Goal: Task Accomplishment & Management: Use online tool/utility

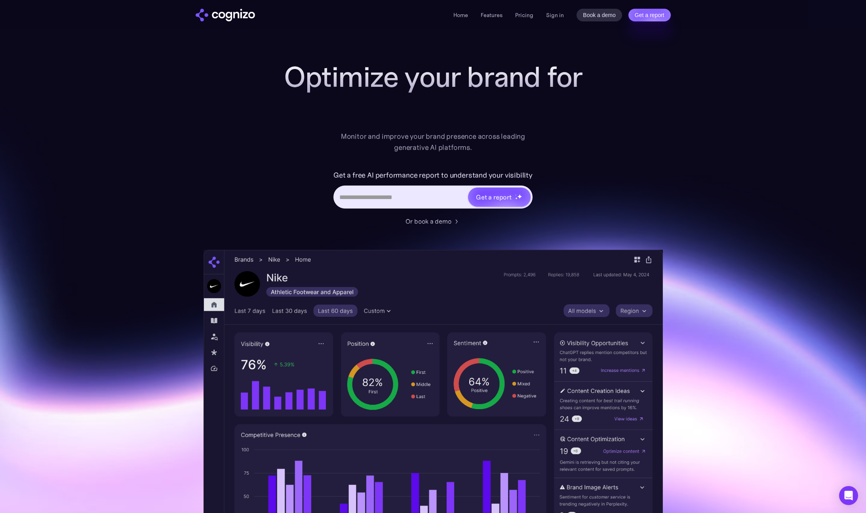
click at [564, 18] on div "Home Features Pricing Book a demo Get a report Sign in Book a demo Get a report" at bounding box center [562, 15] width 217 height 13
click at [552, 15] on link "Sign in" at bounding box center [555, 15] width 18 height 10
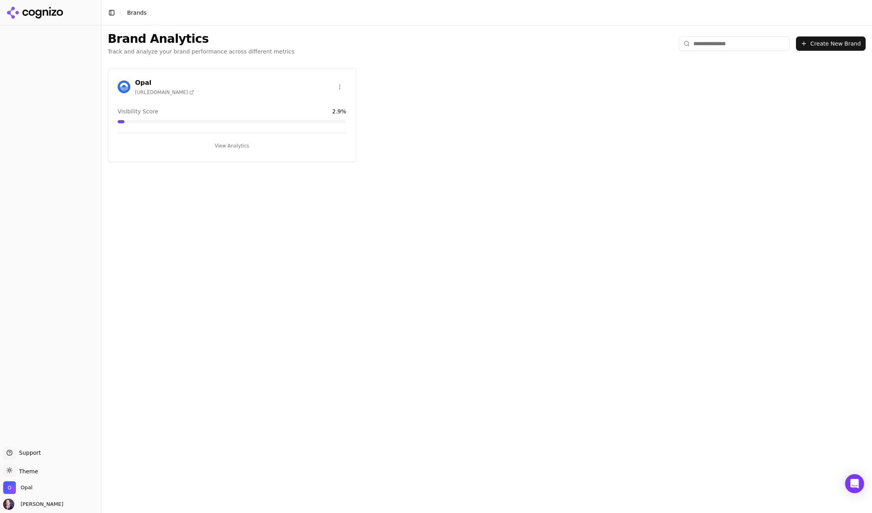
click at [39, 12] on icon at bounding box center [34, 13] width 57 height 12
click at [217, 143] on button "View Analytics" at bounding box center [232, 145] width 229 height 13
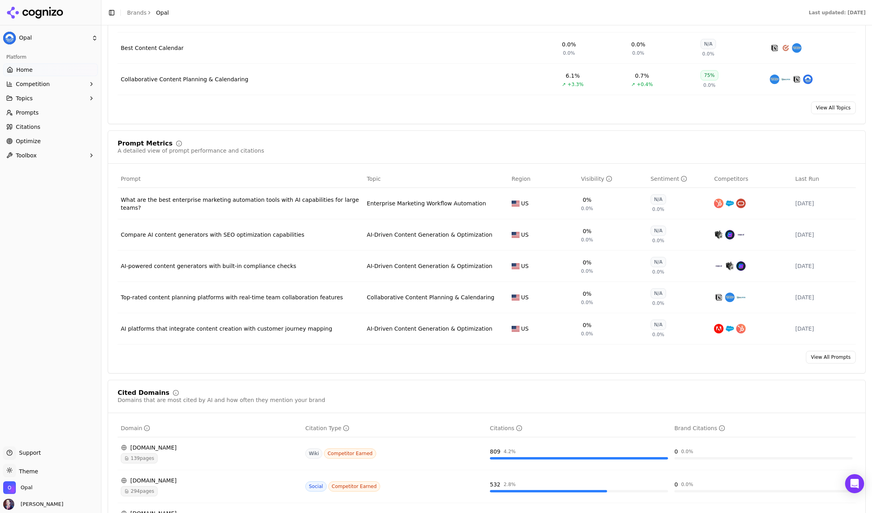
scroll to position [475, 0]
click at [824, 361] on link "View All Prompts" at bounding box center [831, 356] width 50 height 13
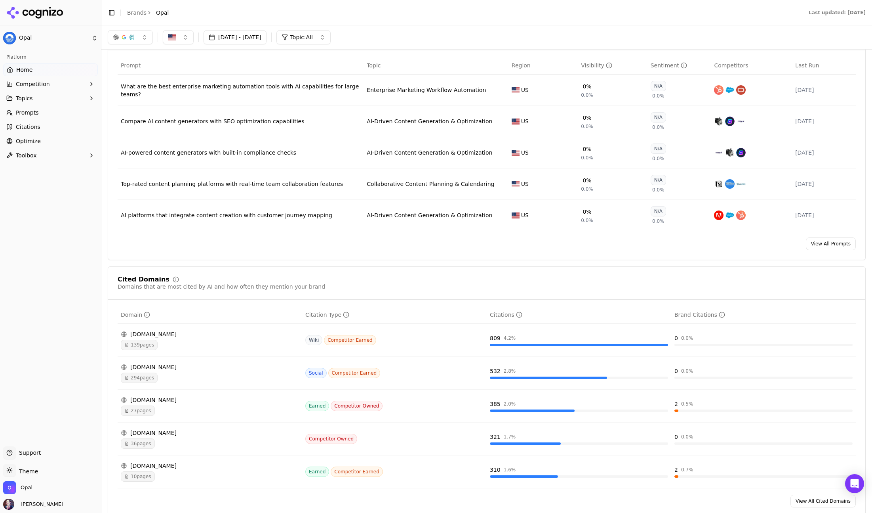
scroll to position [84, 0]
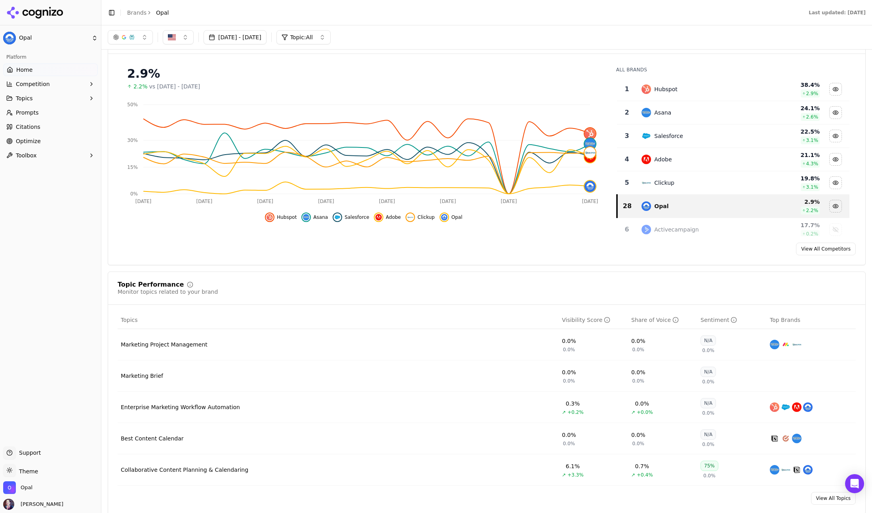
click at [24, 97] on span "Topics" at bounding box center [24, 98] width 17 height 8
click at [331, 37] on button "Topic: All" at bounding box center [304, 37] width 54 height 14
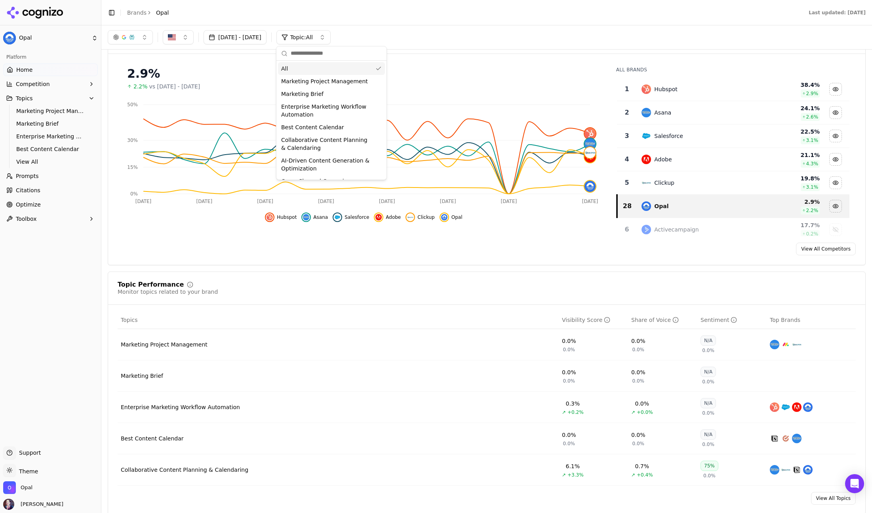
click at [331, 37] on button "Topic: All" at bounding box center [304, 37] width 54 height 14
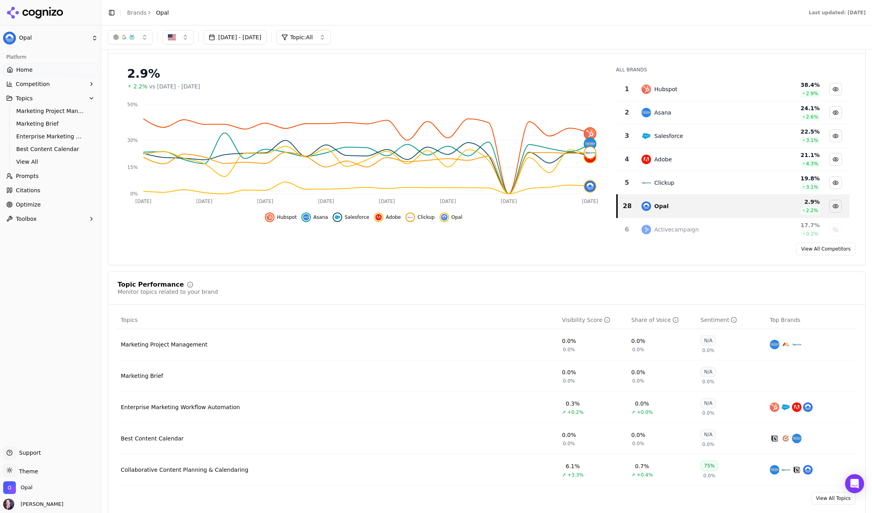
click at [24, 179] on span "Prompts" at bounding box center [27, 176] width 23 height 8
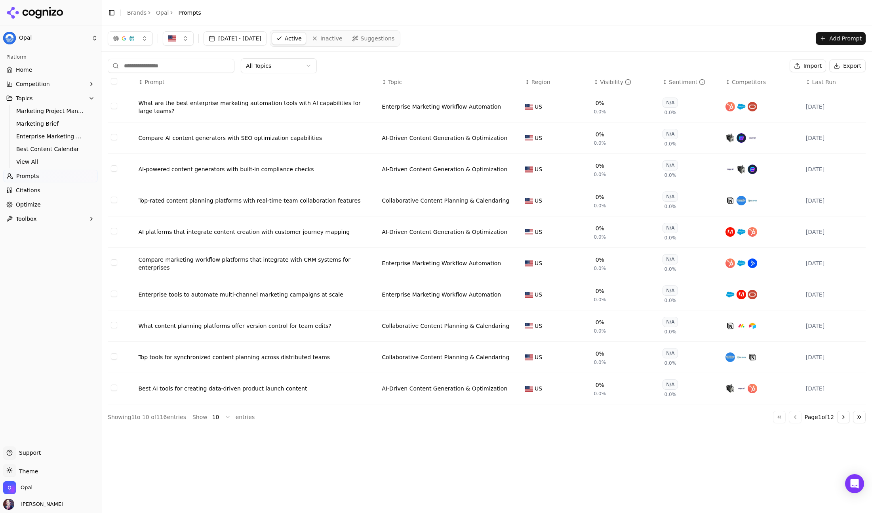
click at [26, 176] on span "Prompts" at bounding box center [27, 176] width 23 height 8
click at [151, 82] on span "Prompt" at bounding box center [155, 82] width 20 height 8
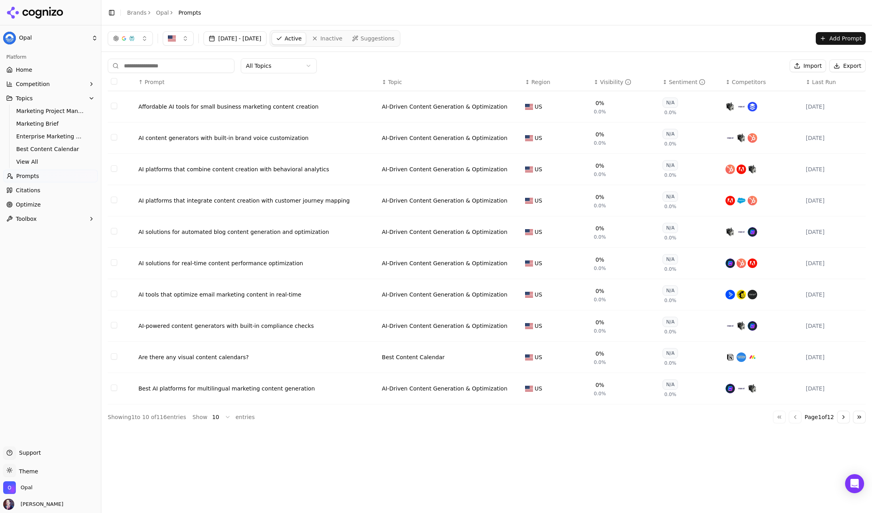
click at [151, 82] on span "Prompt" at bounding box center [155, 82] width 20 height 8
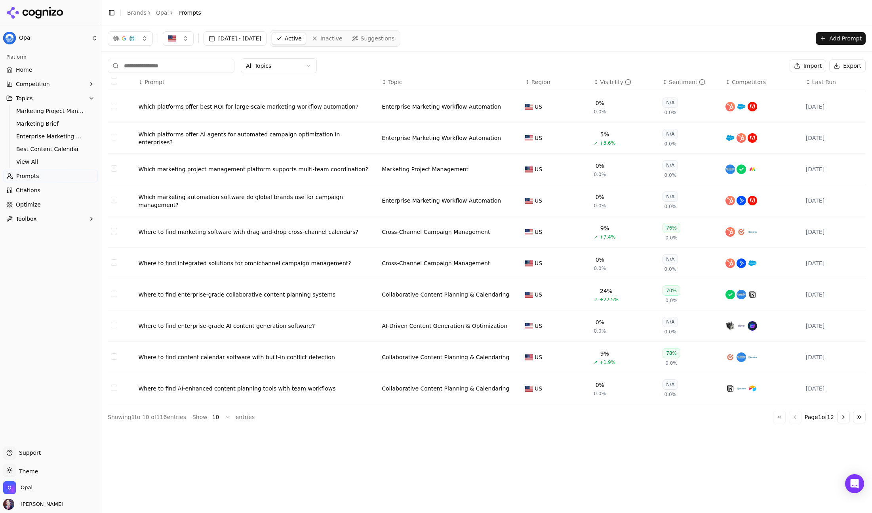
click at [608, 84] on div "Visibility" at bounding box center [615, 82] width 31 height 8
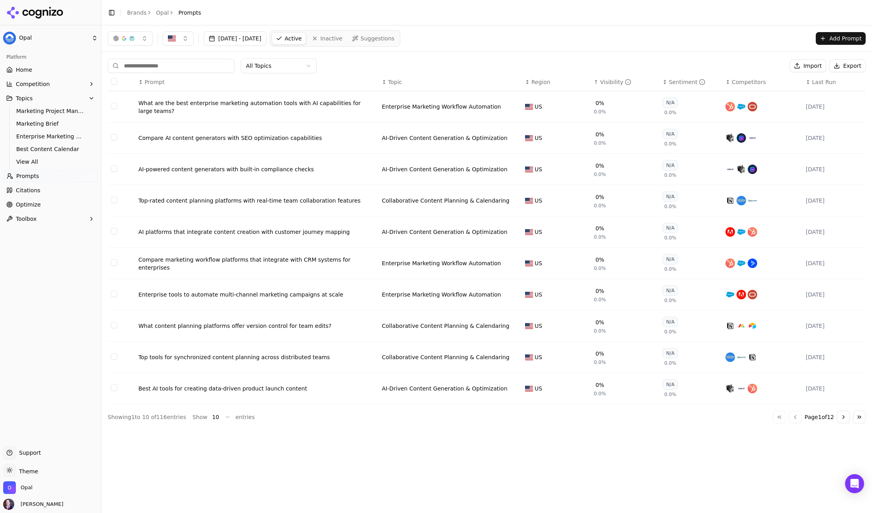
click at [608, 84] on div "Visibility" at bounding box center [615, 82] width 31 height 8
click at [626, 84] on icon "Data table" at bounding box center [628, 82] width 6 height 6
click at [614, 80] on div "Visibility" at bounding box center [615, 82] width 31 height 8
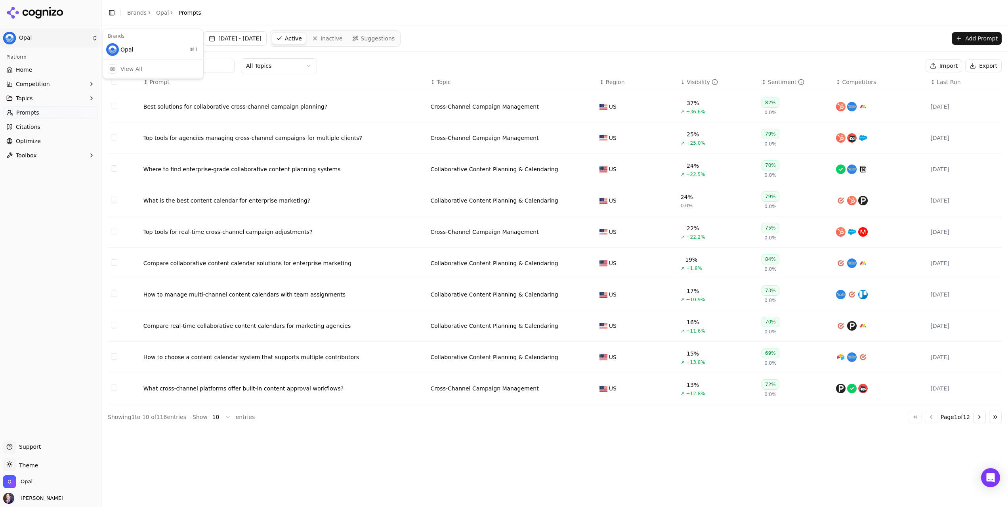
click at [40, 40] on html "Opal Platform Home Competition Topics Prompts Citations Optimize Toolbox Suppor…" at bounding box center [504, 253] width 1008 height 507
click at [28, 73] on html "Opal Platform Home Competition Topics Prompts Citations Optimize Toolbox Suppor…" at bounding box center [504, 253] width 1008 height 507
click at [27, 72] on span "Home" at bounding box center [24, 70] width 16 height 8
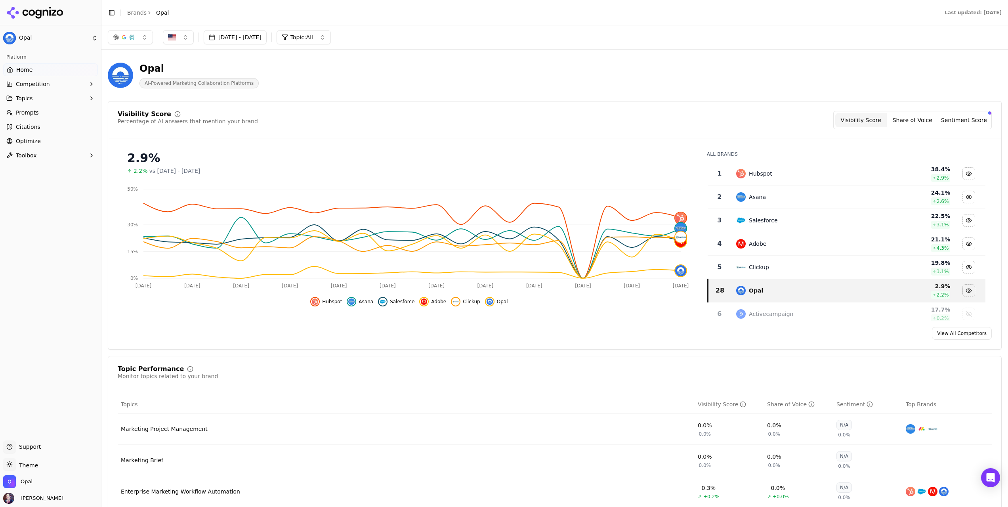
click at [45, 111] on link "Prompts" at bounding box center [50, 112] width 95 height 13
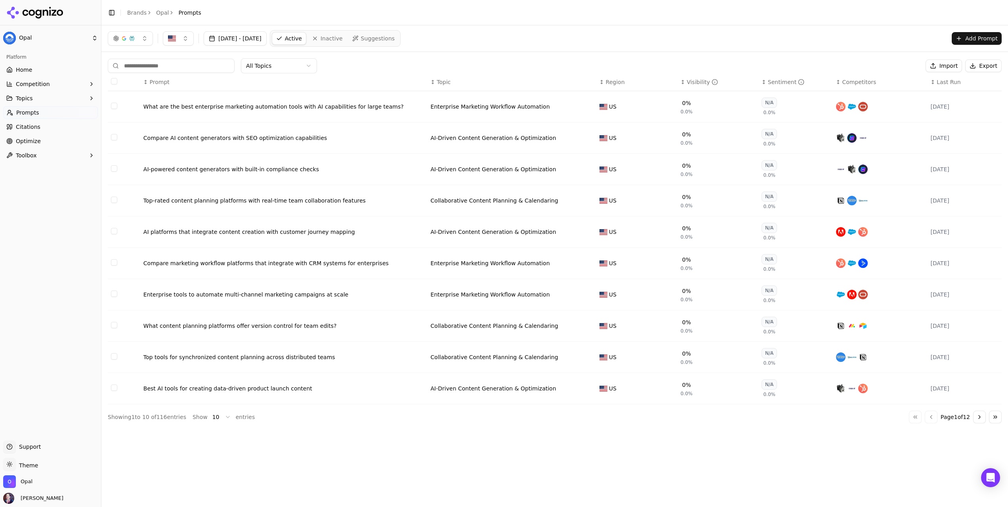
click at [702, 84] on div "Visibility" at bounding box center [702, 82] width 31 height 8
click at [697, 82] on div "Visibility" at bounding box center [702, 82] width 31 height 8
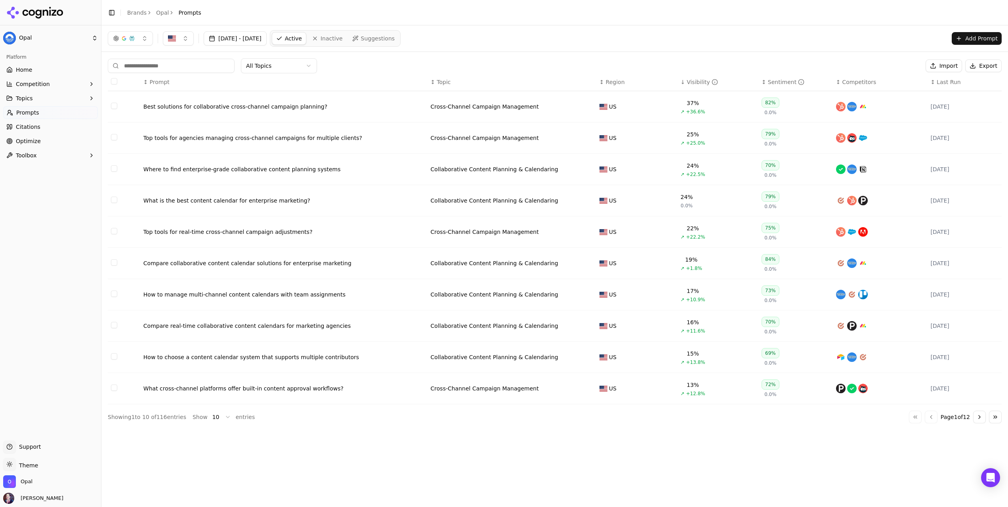
click at [20, 70] on span "Home" at bounding box center [24, 70] width 16 height 8
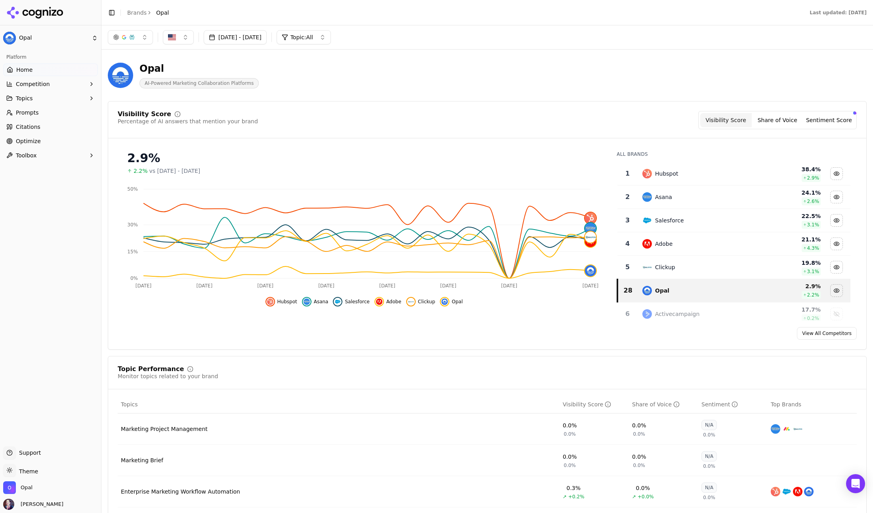
click at [28, 114] on span "Prompts" at bounding box center [27, 113] width 23 height 8
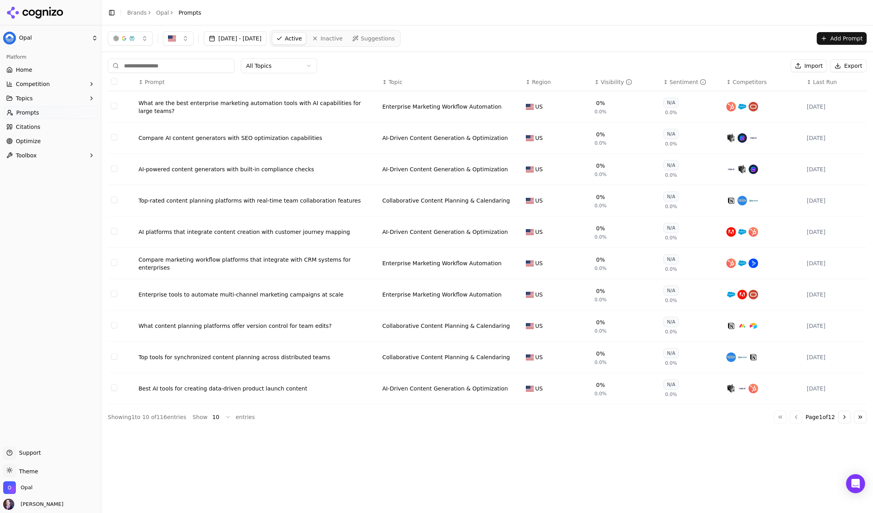
click at [607, 85] on div "Visibility" at bounding box center [616, 82] width 31 height 8
click at [607, 83] on div "Visibility" at bounding box center [616, 82] width 31 height 8
